Goal: Information Seeking & Learning: Learn about a topic

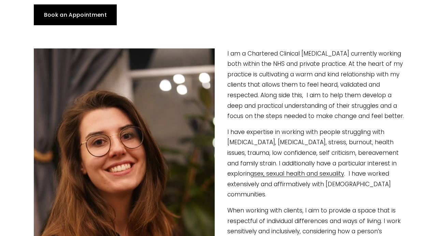
click at [275, 55] on p "I am a Chartered Clinical [MEDICAL_DATA] currently working both within the NHS …" at bounding box center [220, 85] width 373 height 73
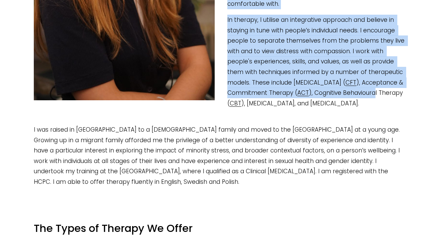
scroll to position [370, 0]
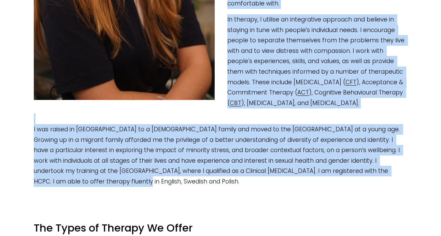
drag, startPoint x: 226, startPoint y: 53, endPoint x: 406, endPoint y: 181, distance: 220.7
copy div "L ip d Sitametco Adipisci Elitseddoeiu temporinc utlabor etdo magnaa eni ADM ve…"
click at [290, 87] on p "In therapy, I utilise an integrative approach and believe in staying in tune wi…" at bounding box center [220, 61] width 373 height 94
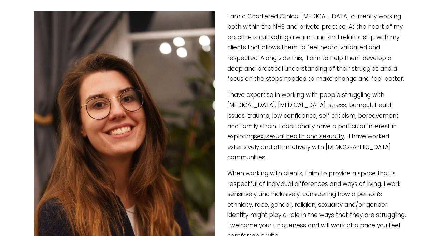
scroll to position [0, 0]
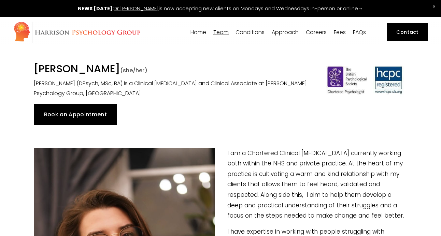
click at [198, 34] on link "Home" at bounding box center [199, 32] width 16 height 6
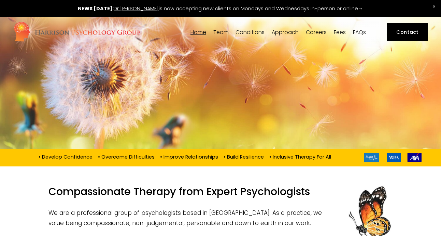
click at [217, 30] on span "Team" at bounding box center [221, 32] width 15 height 5
click at [0, 0] on span "[PERSON_NAME]" at bounding box center [0, 0] width 0 height 0
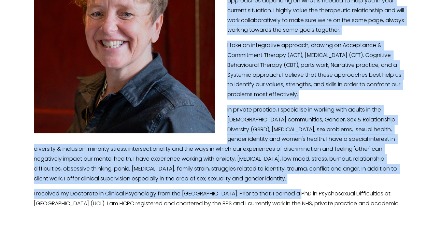
scroll to position [239, 0]
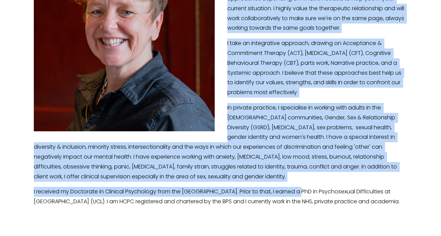
drag, startPoint x: 228, startPoint y: 42, endPoint x: 299, endPoint y: 211, distance: 183.5
click at [299, 207] on div "I'm a Clinical Psychologist with 17 years of experience working in the helping …" at bounding box center [220, 58] width 373 height 297
copy div "I'm a Clinical Psychologist with 17 years of experience working in the helping …"
click at [296, 103] on p "In private practice, I specialise in working with adults in the LGBTQ+ communit…" at bounding box center [220, 142] width 373 height 79
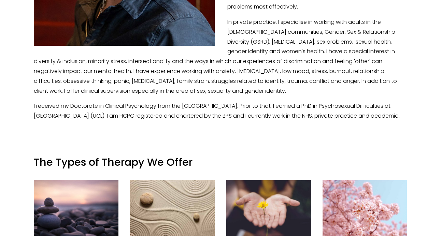
scroll to position [323, 0]
